Goal: Task Accomplishment & Management: Complete application form

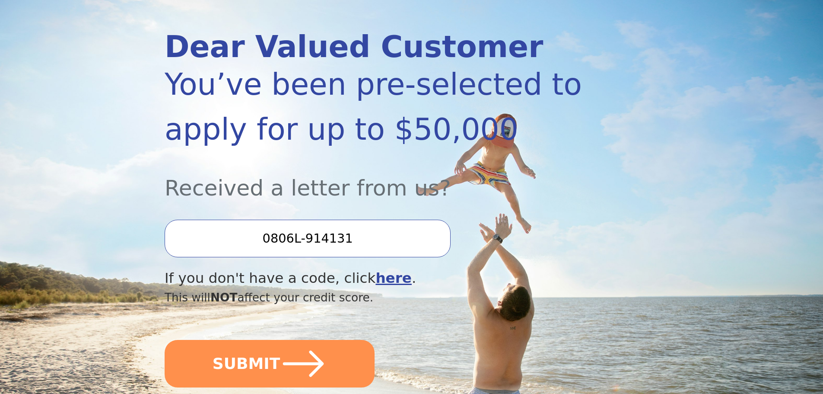
scroll to position [130, 0]
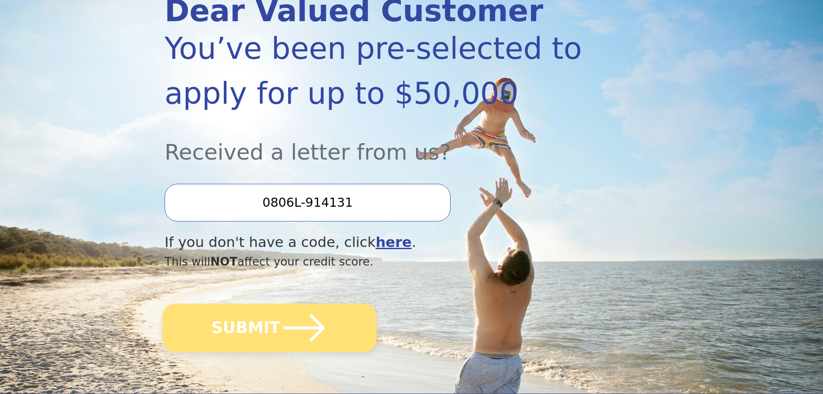
click at [268, 320] on button "SUBMIT" at bounding box center [270, 327] width 214 height 48
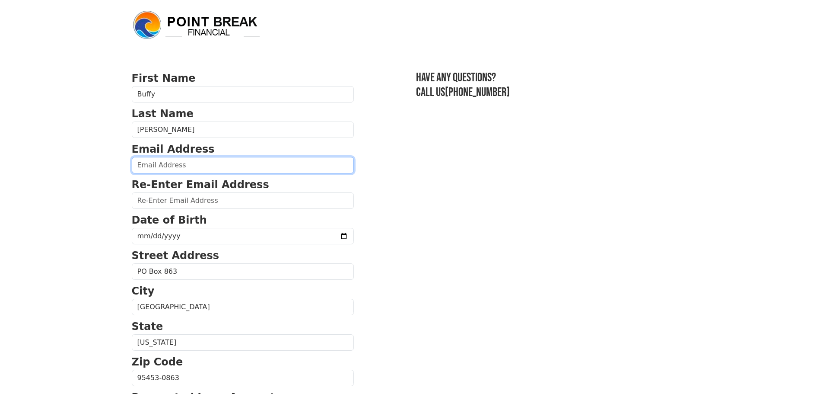
click at [192, 163] on input "email" at bounding box center [243, 165] width 222 height 16
type input "[EMAIL_ADDRESS][DOMAIN_NAME]"
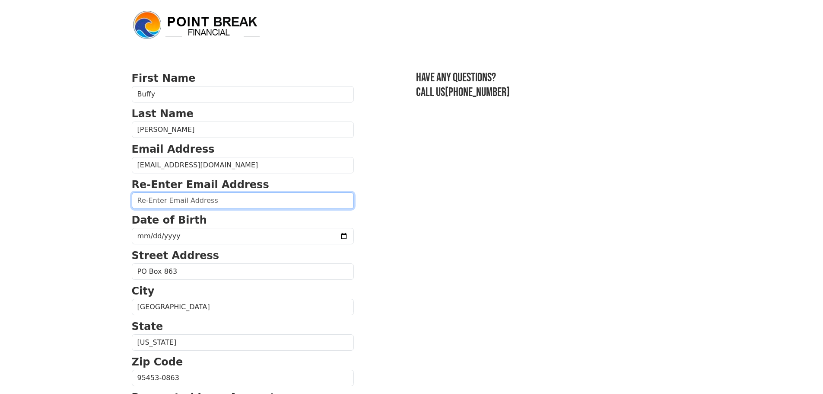
type input "[EMAIL_ADDRESS][DOMAIN_NAME]"
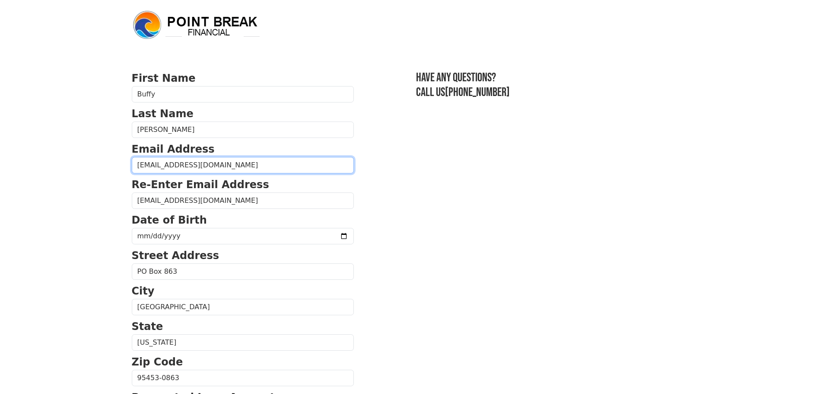
type input "[PHONE_NUMBER]"
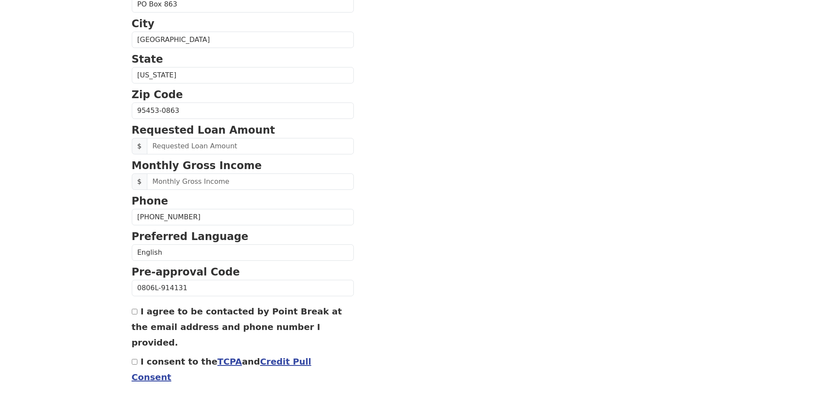
scroll to position [287, 0]
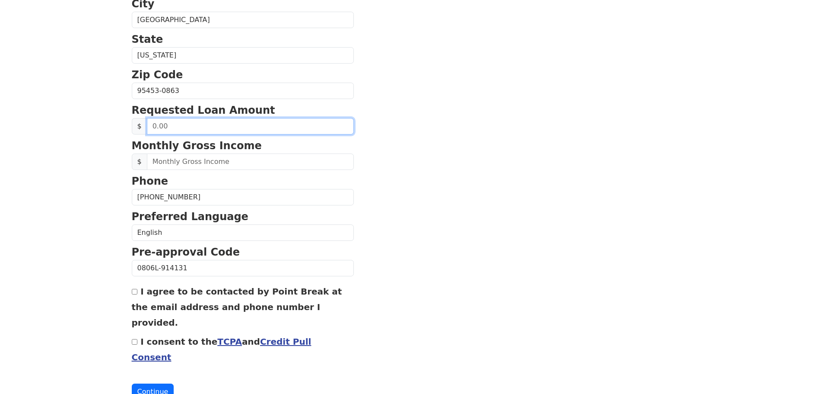
click at [176, 123] on input "text" at bounding box center [250, 126] width 207 height 16
type input "20,000.00"
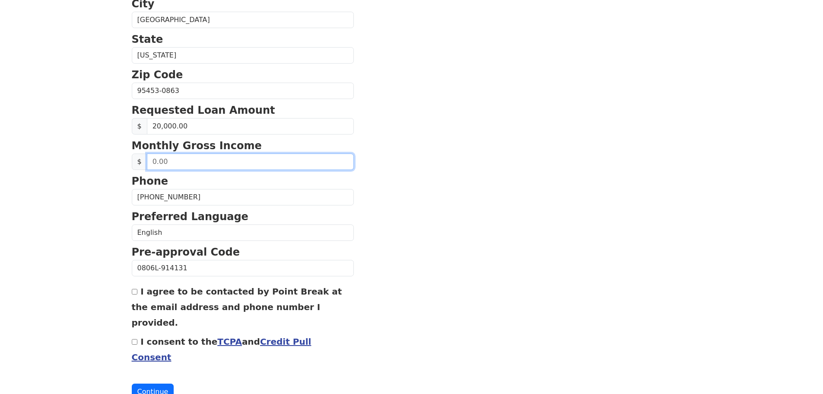
click at [177, 166] on input "text" at bounding box center [250, 161] width 207 height 16
type input "3,705.12"
click at [137, 293] on input "I agree to be contacted by Point Break at the email address and phone number I …" at bounding box center [135, 292] width 6 height 6
checkbox input "true"
click at [134, 339] on input "I consent to the TCPA and Credit Pull Consent" at bounding box center [135, 342] width 6 height 6
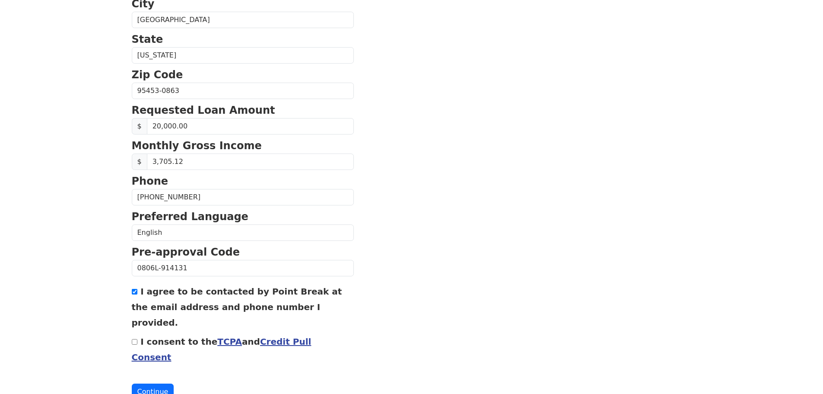
checkbox input "true"
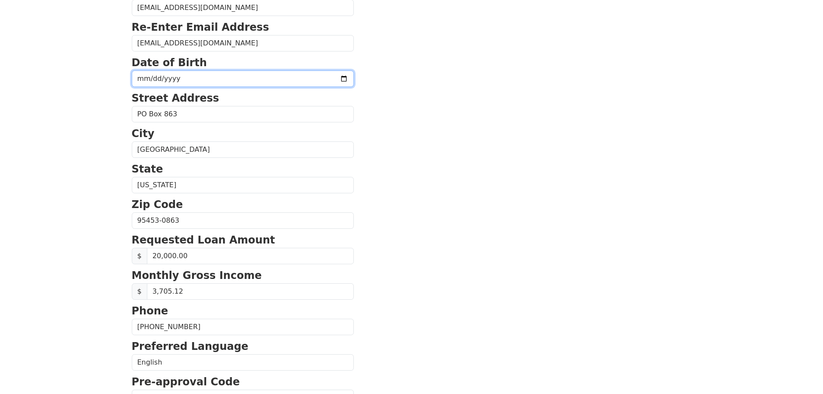
click at [137, 74] on input "date" at bounding box center [243, 78] width 222 height 16
type input "1972-12-02"
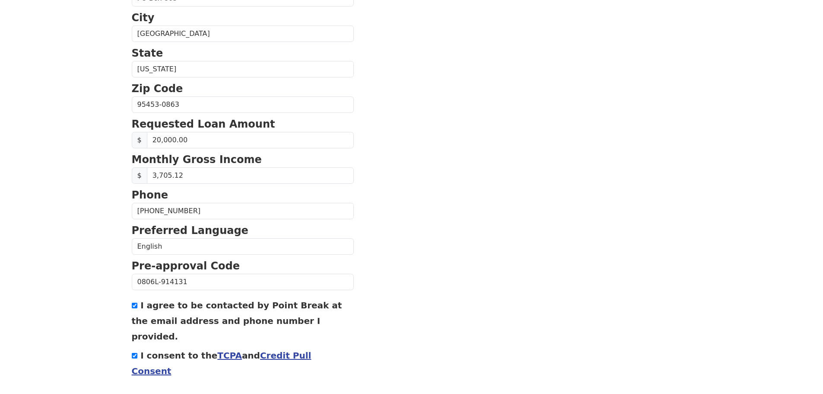
scroll to position [294, 0]
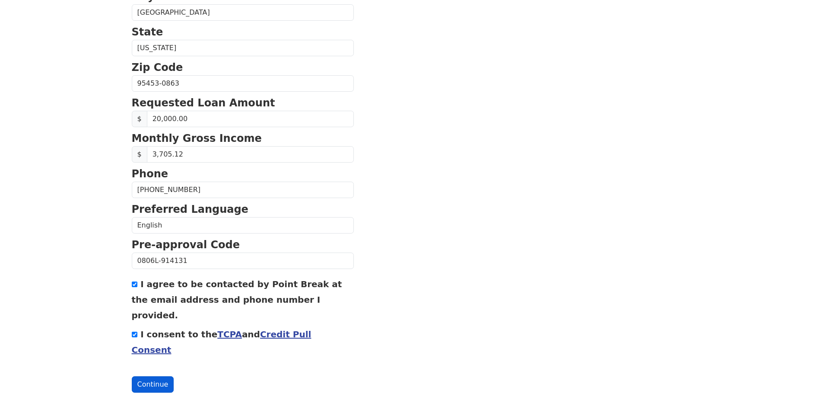
click at [153, 376] on button "Continue" at bounding box center [153, 384] width 42 height 16
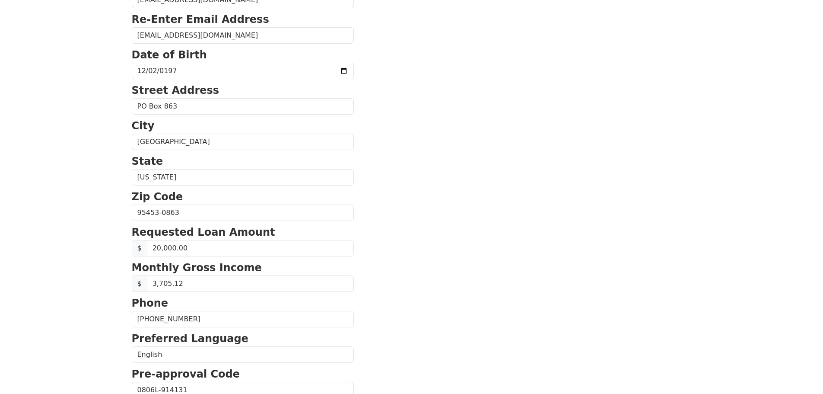
scroll to position [0, 0]
